Goal: Task Accomplishment & Management: Manage account settings

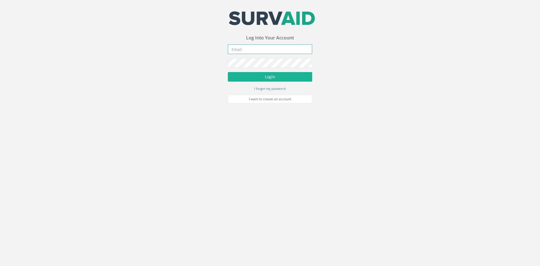
click at [256, 50] on input "email" at bounding box center [270, 49] width 84 height 10
type input "[EMAIL_ADDRESS][DOMAIN_NAME]"
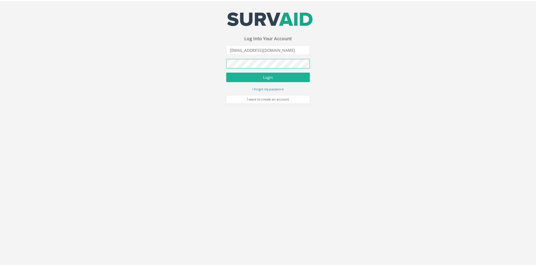
scroll to position [0, 0]
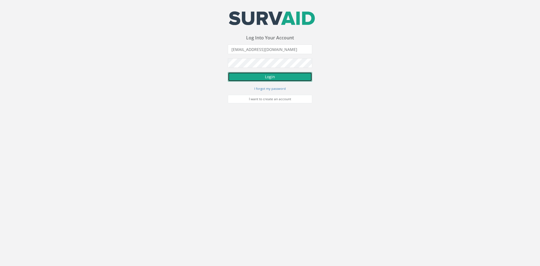
click at [252, 78] on button "Login" at bounding box center [270, 77] width 84 height 10
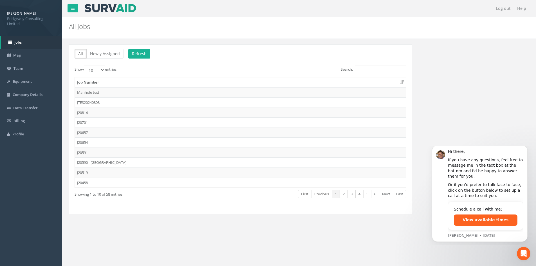
click at [475, 116] on div "All Newly Assigned Refresh Show 10 25 50 100 entries Search: Job Number Manhole…" at bounding box center [299, 132] width 468 height 176
click at [524, 151] on button "Dismiss notification" at bounding box center [525, 146] width 7 height 7
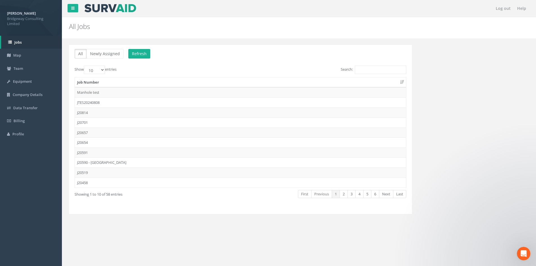
click at [507, 171] on div "All Newly Assigned Refresh Show 10 25 50 100 entries Search: Job Number Manhole…" at bounding box center [299, 132] width 468 height 176
click at [507, 170] on div "All Newly Assigned Refresh Show 10 25 50 100 entries Search: Job Number Manhole…" at bounding box center [299, 132] width 468 height 176
